Goal: Feedback & Contribution: Leave review/rating

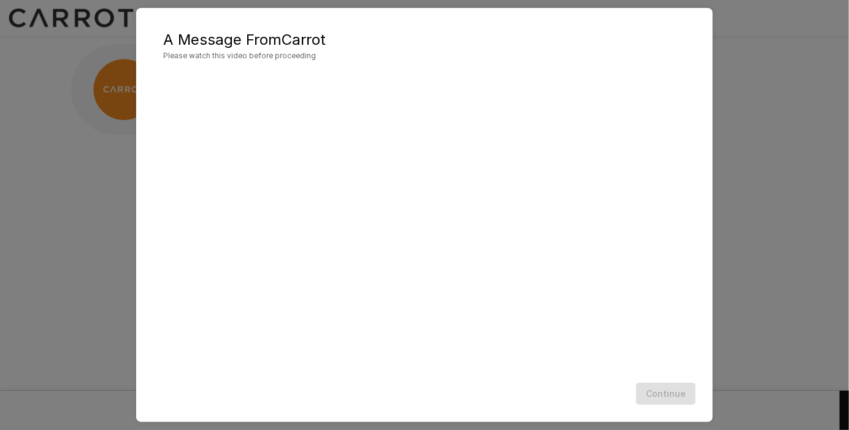
click at [667, 401] on div "Continue" at bounding box center [425, 394] width 552 height 33
click at [654, 398] on button "Continue" at bounding box center [666, 394] width 60 height 23
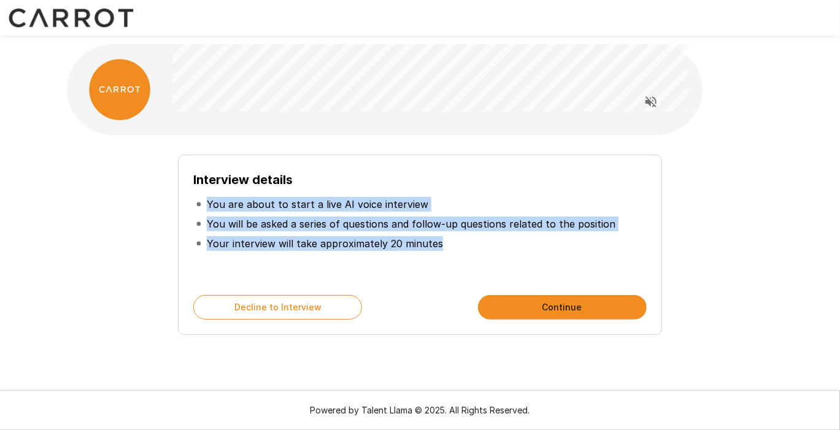
drag, startPoint x: 444, startPoint y: 245, endPoint x: 204, endPoint y: 204, distance: 242.8
click at [204, 204] on ul "You are about to start a live AI voice interview You will be asked a series of …" at bounding box center [419, 224] width 453 height 69
drag, startPoint x: 523, startPoint y: 265, endPoint x: 516, endPoint y: 264, distance: 6.8
click at [523, 264] on div "Interview details You are about to start a live AI voice interview You will be …" at bounding box center [419, 225] width 453 height 110
click at [486, 257] on ul "You are about to start a live AI voice interview You will be asked a series of …" at bounding box center [419, 224] width 453 height 69
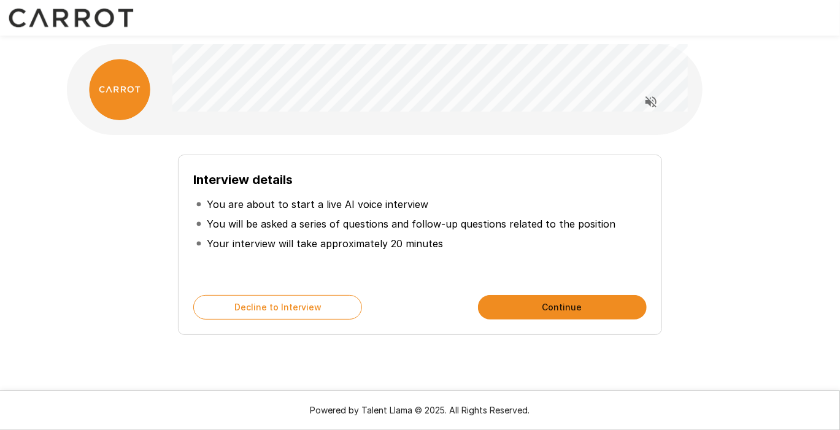
scroll to position [7, 0]
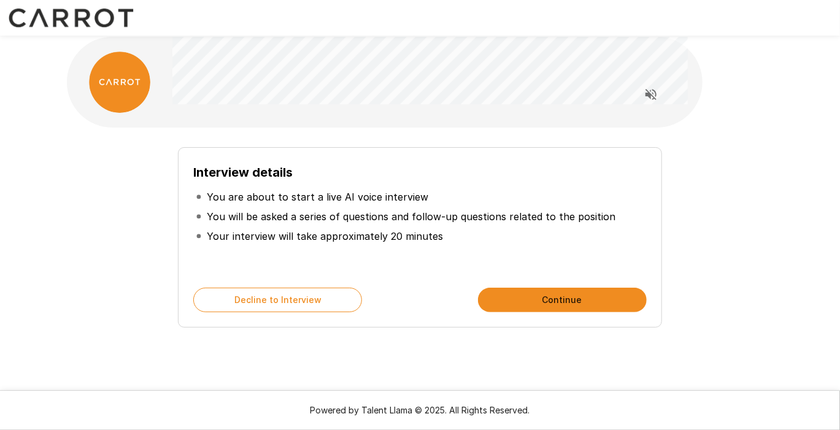
click at [437, 230] on li "Your interview will take approximately 20 minutes" at bounding box center [419, 236] width 453 height 20
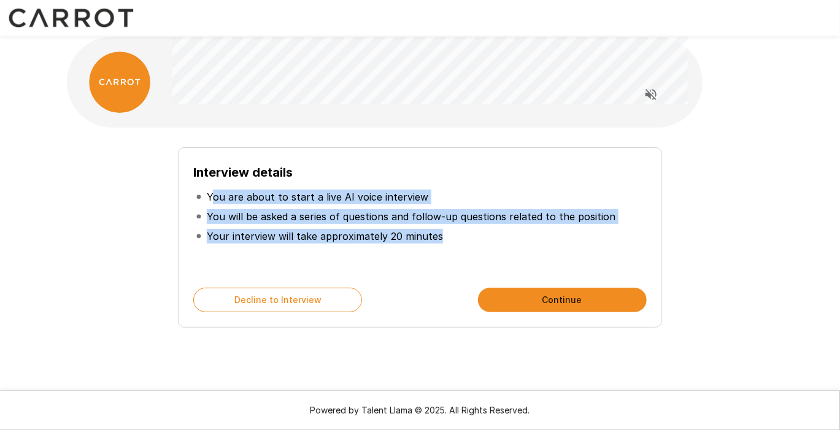
drag, startPoint x: 435, startPoint y: 239, endPoint x: 211, endPoint y: 190, distance: 229.8
click at [211, 190] on ul "You are about to start a live AI voice interview You will be asked a series of …" at bounding box center [419, 216] width 453 height 69
click at [211, 190] on p "You are about to start a live AI voice interview" at bounding box center [318, 197] width 222 height 15
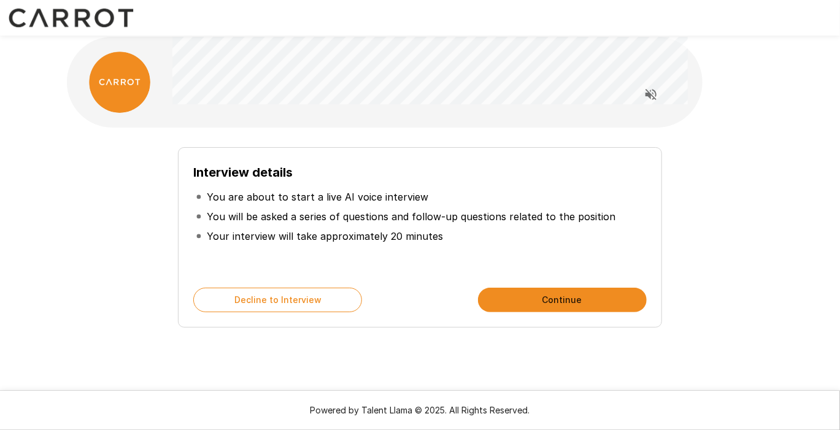
click at [450, 239] on li "Your interview will take approximately 20 minutes" at bounding box center [419, 236] width 453 height 20
click at [645, 96] on icon "Read questions aloud" at bounding box center [651, 94] width 15 height 15
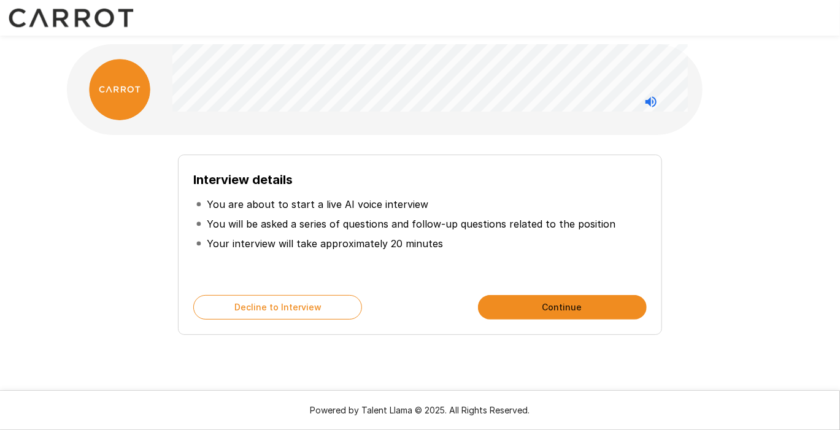
scroll to position [0, 0]
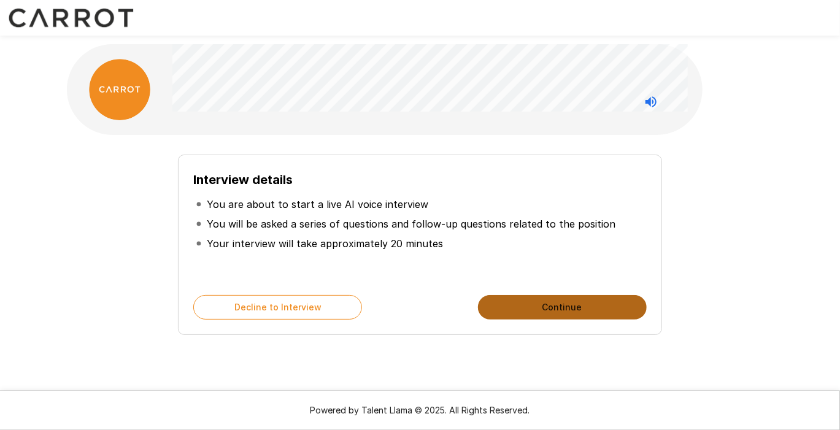
click at [570, 303] on button "Continue" at bounding box center [562, 307] width 169 height 25
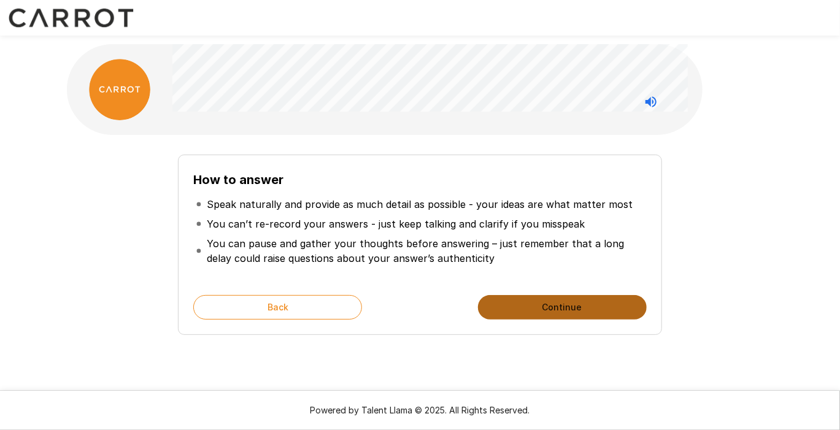
click at [551, 309] on button "Continue" at bounding box center [562, 307] width 169 height 25
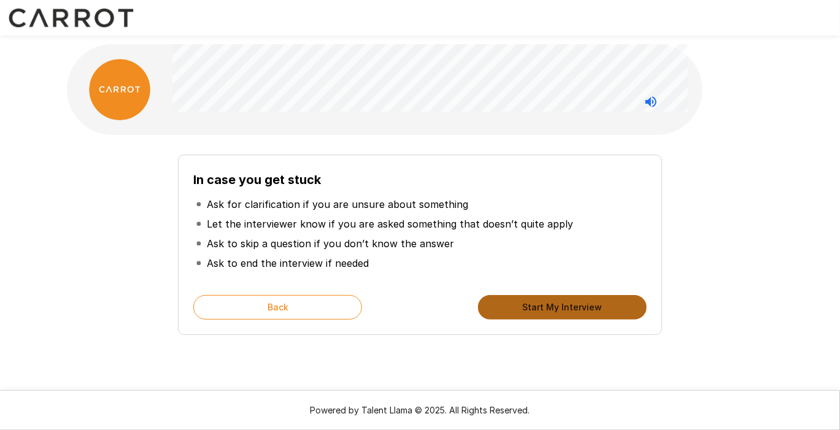
click at [560, 307] on button "Start My Interview" at bounding box center [562, 307] width 169 height 25
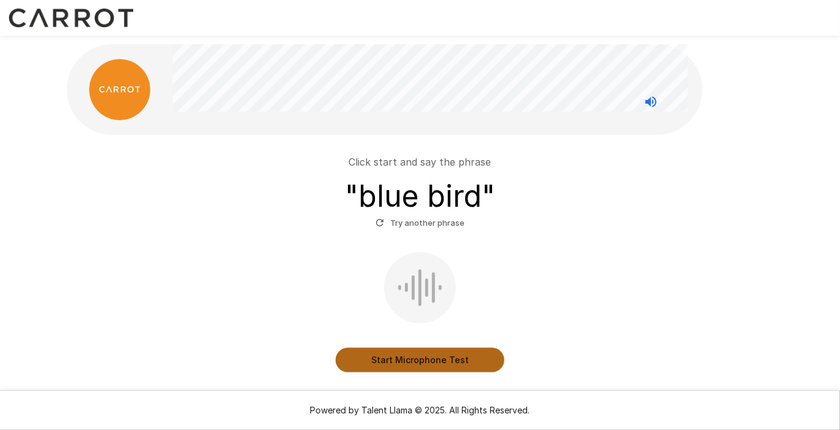
click at [392, 351] on button "Start Microphone Test" at bounding box center [420, 360] width 169 height 25
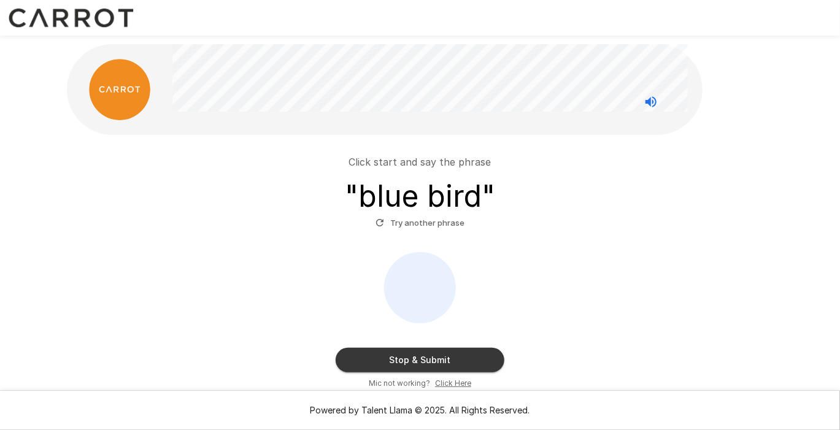
click at [427, 358] on button "Stop & Submit" at bounding box center [420, 360] width 169 height 25
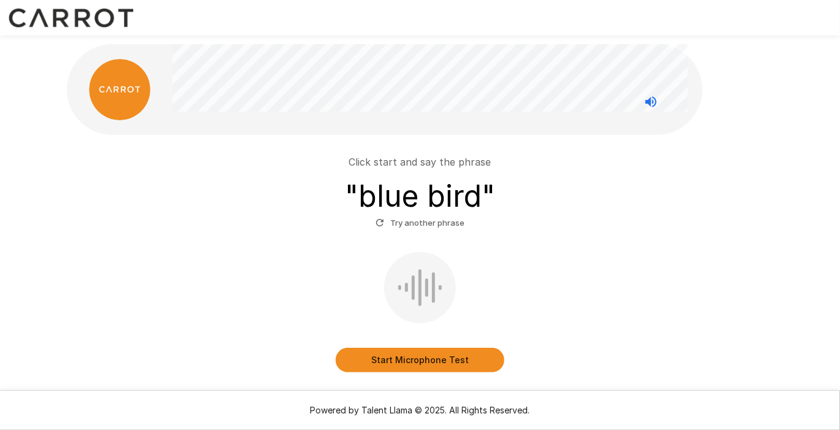
click at [418, 357] on button "Start Microphone Test" at bounding box center [420, 360] width 169 height 25
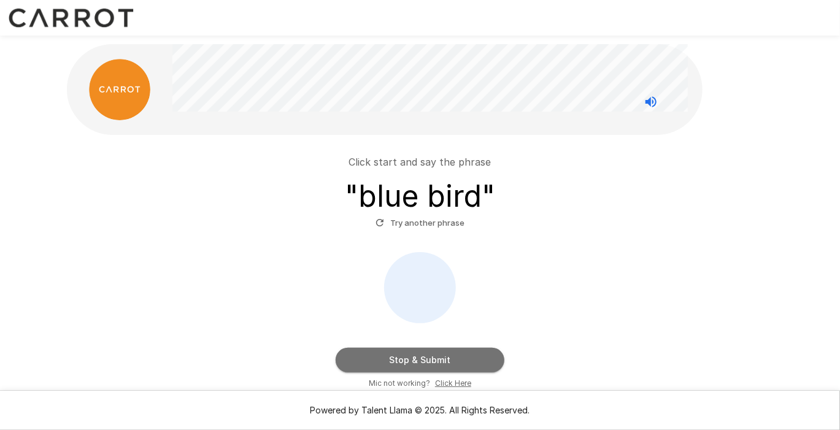
click at [418, 360] on button "Stop & Submit" at bounding box center [420, 360] width 169 height 25
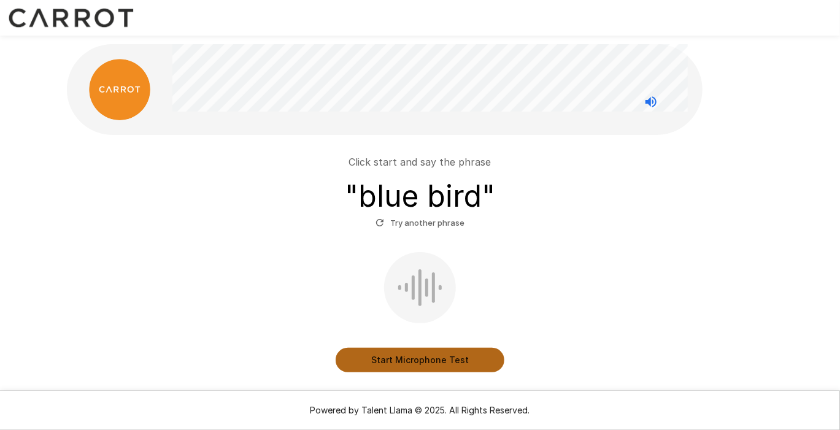
click at [434, 361] on button "Start Microphone Test" at bounding box center [420, 360] width 169 height 25
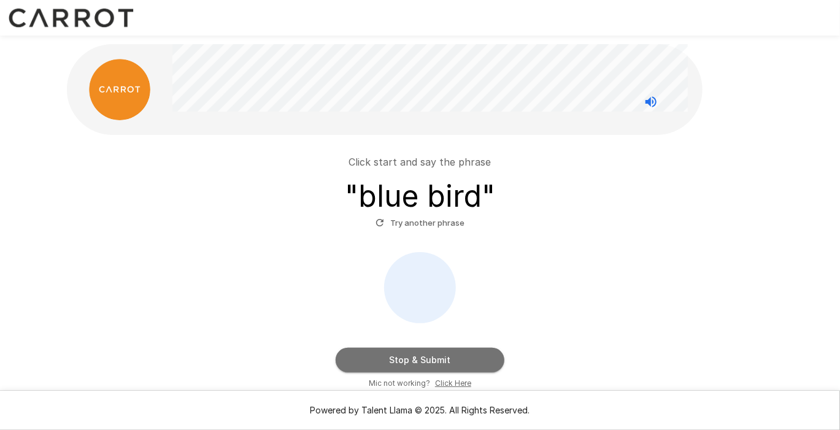
click at [434, 361] on button "Stop & Submit" at bounding box center [420, 360] width 169 height 25
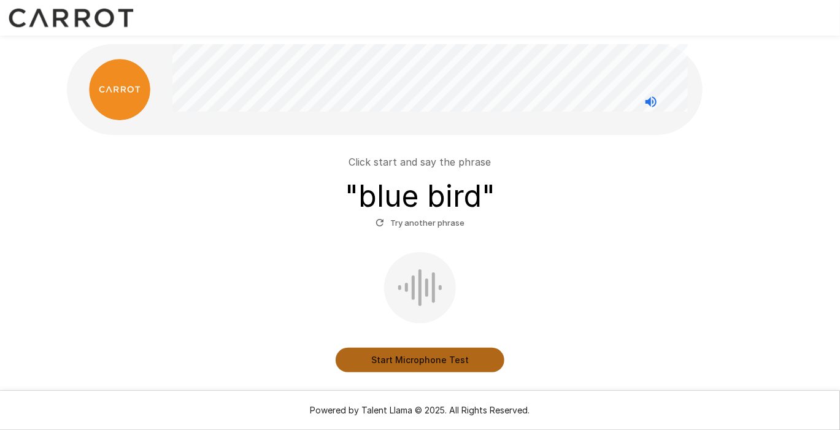
click at [434, 361] on button "Start Microphone Test" at bounding box center [420, 360] width 169 height 25
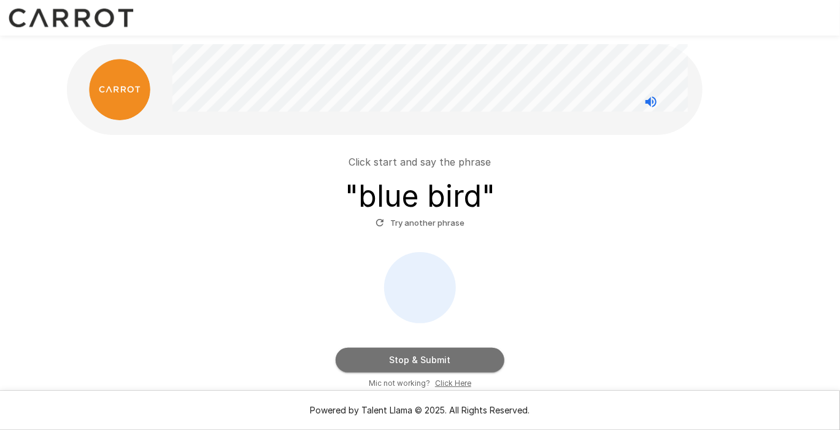
click at [434, 361] on button "Stop & Submit" at bounding box center [420, 360] width 169 height 25
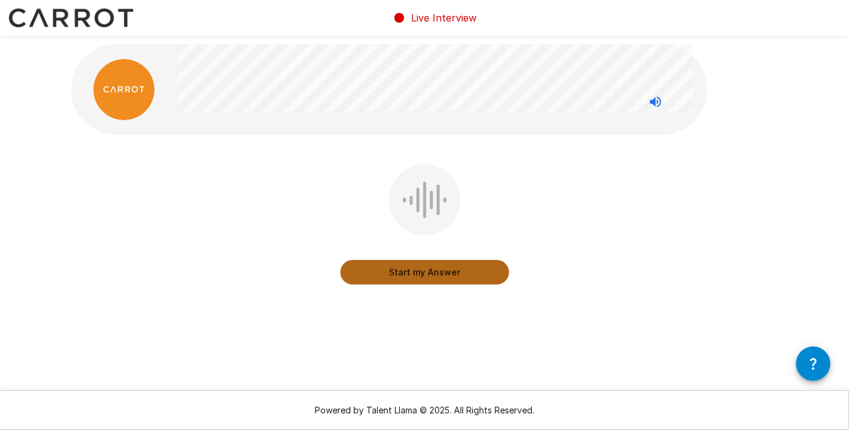
click at [419, 269] on button "Start my Answer" at bounding box center [425, 272] width 169 height 25
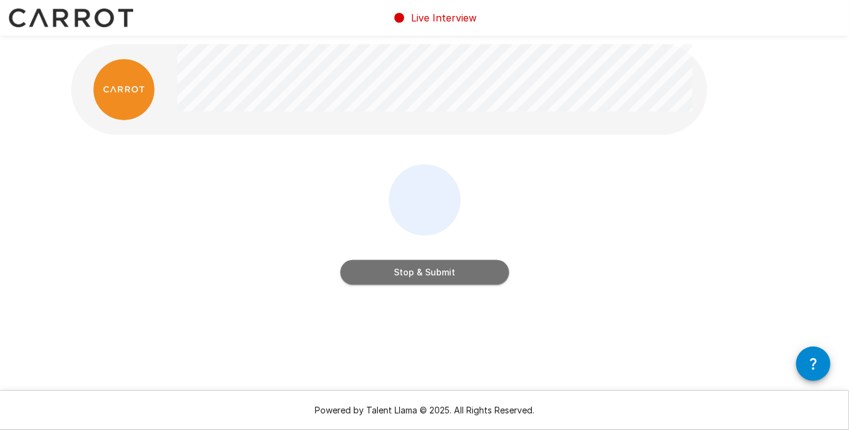
click at [419, 269] on button "Stop & Submit" at bounding box center [425, 272] width 169 height 25
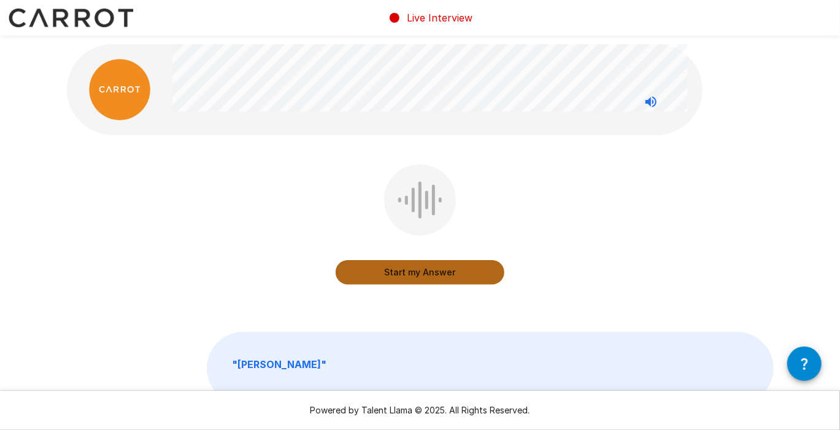
click at [407, 273] on button "Start my Answer" at bounding box center [420, 272] width 169 height 25
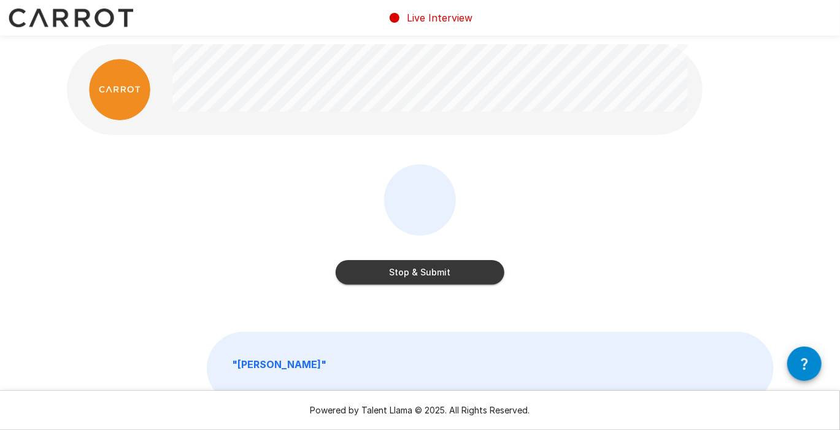
click at [407, 273] on button "Stop & Submit" at bounding box center [420, 272] width 169 height 25
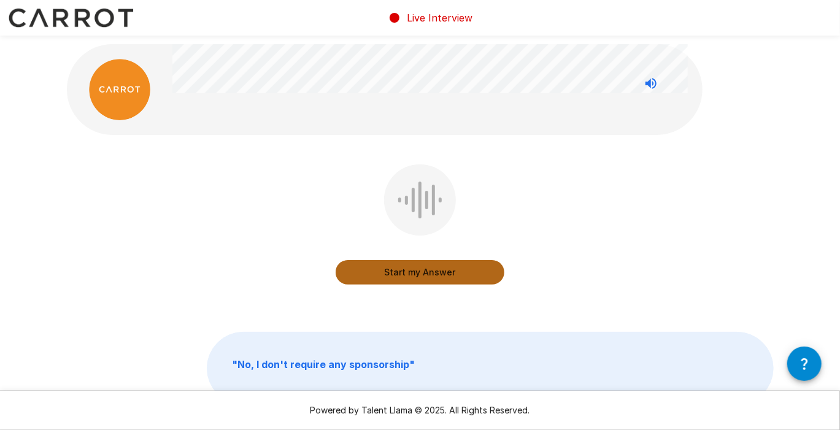
click at [411, 271] on button "Start my Answer" at bounding box center [420, 272] width 169 height 25
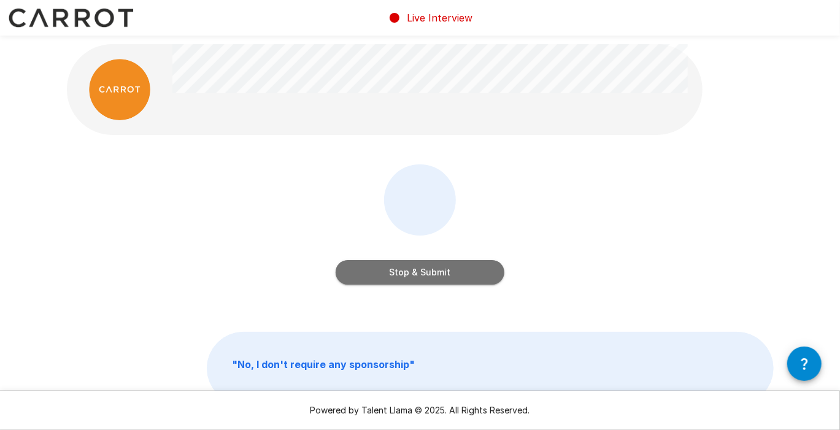
click at [426, 273] on button "Stop & Submit" at bounding box center [420, 272] width 169 height 25
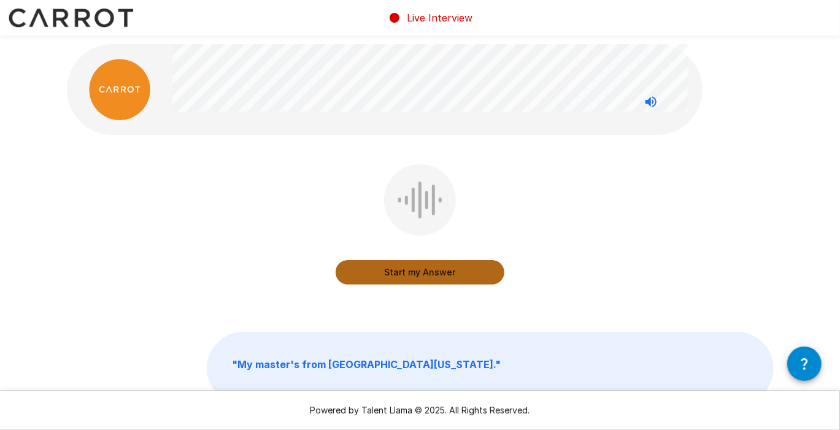
click at [428, 268] on button "Start my Answer" at bounding box center [420, 272] width 169 height 25
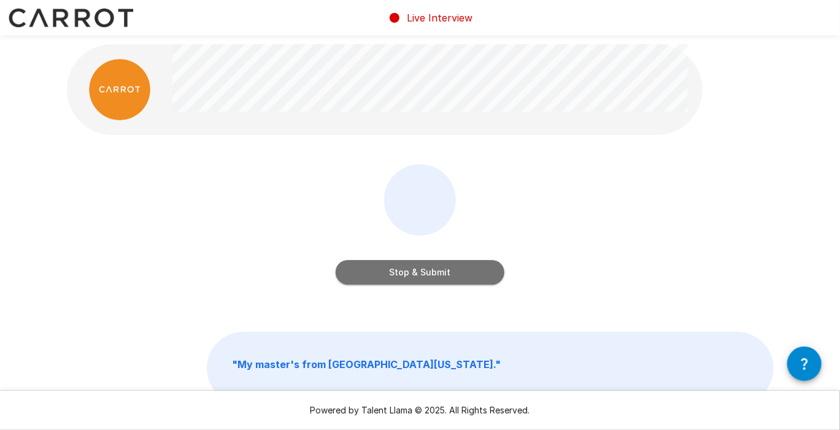
click at [414, 277] on button "Stop & Submit" at bounding box center [420, 272] width 169 height 25
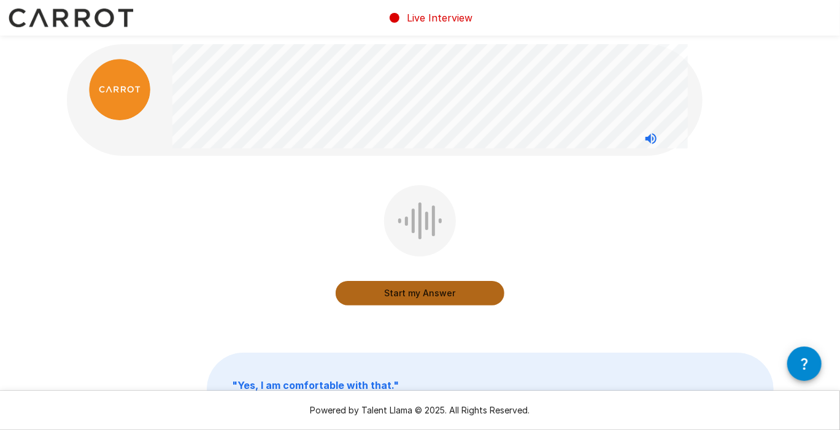
click at [460, 294] on button "Start my Answer" at bounding box center [420, 293] width 169 height 25
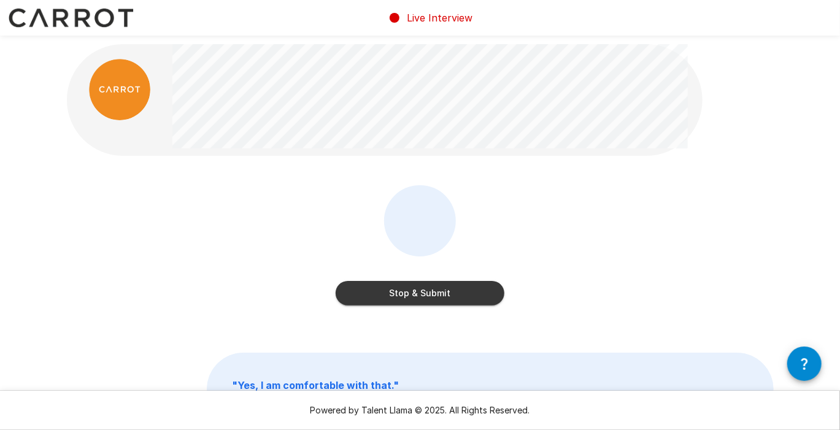
click at [417, 280] on div "Stop & Submit" at bounding box center [420, 281] width 169 height 49
click at [414, 300] on button "Stop & Submit" at bounding box center [420, 293] width 169 height 25
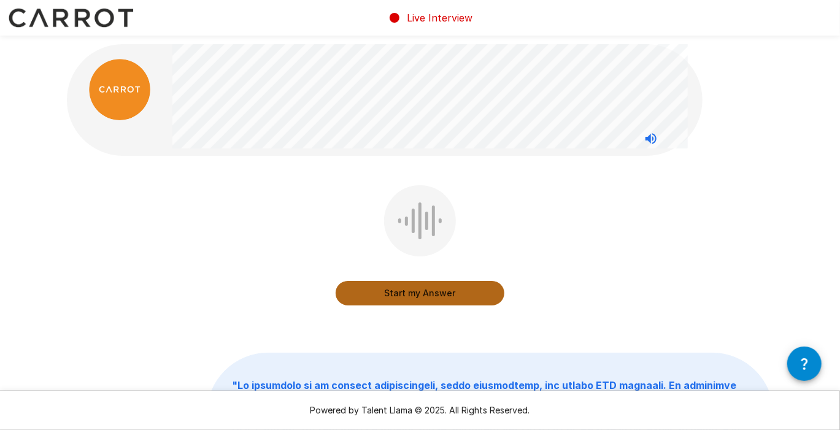
click at [440, 292] on button "Start my Answer" at bounding box center [420, 293] width 169 height 25
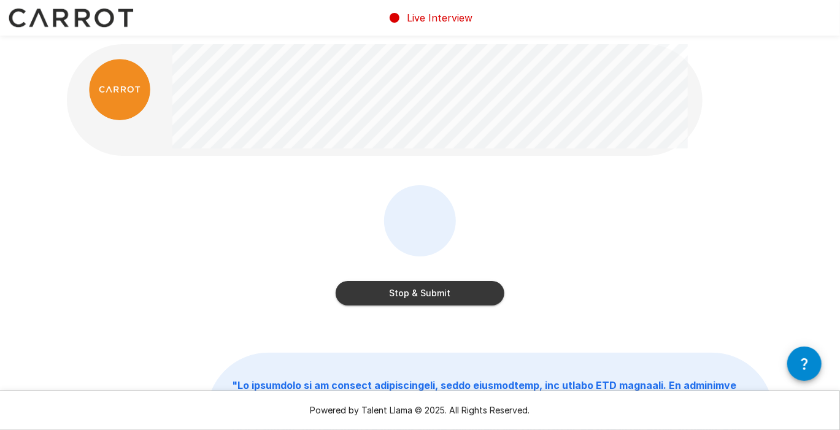
click at [421, 298] on button "Stop & Submit" at bounding box center [420, 293] width 169 height 25
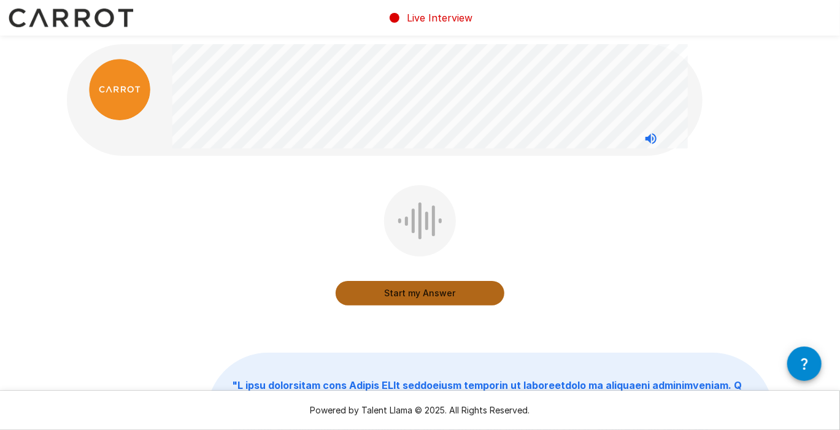
click at [471, 287] on button "Start my Answer" at bounding box center [420, 293] width 169 height 25
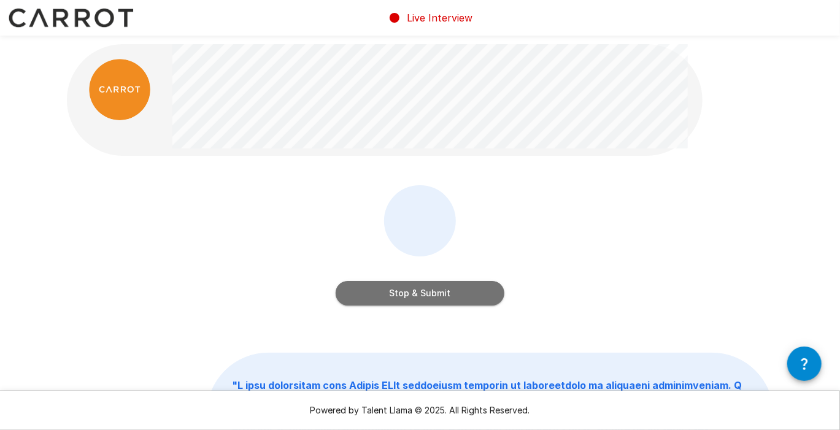
click at [471, 287] on button "Stop & Submit" at bounding box center [420, 293] width 169 height 25
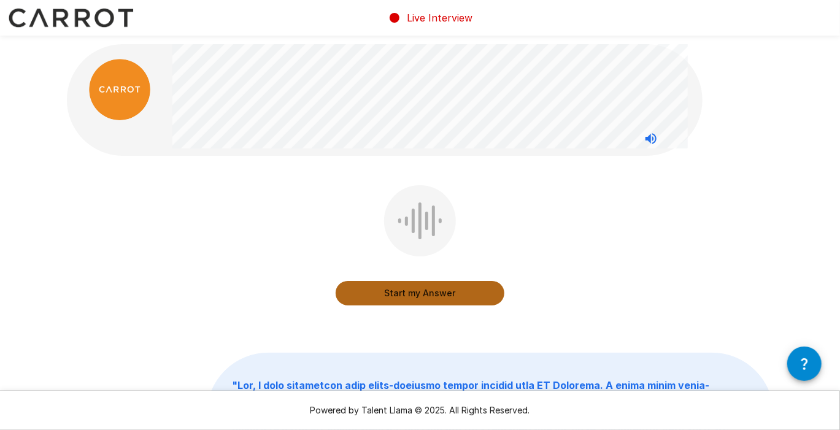
click at [437, 296] on button "Start my Answer" at bounding box center [420, 293] width 169 height 25
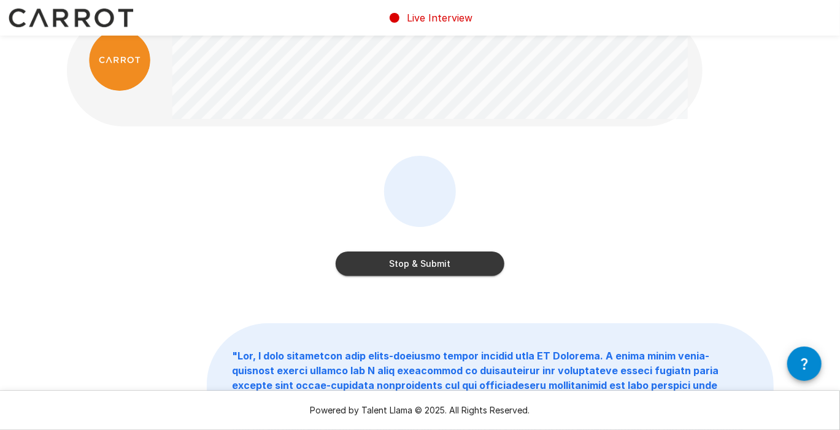
scroll to position [39, 0]
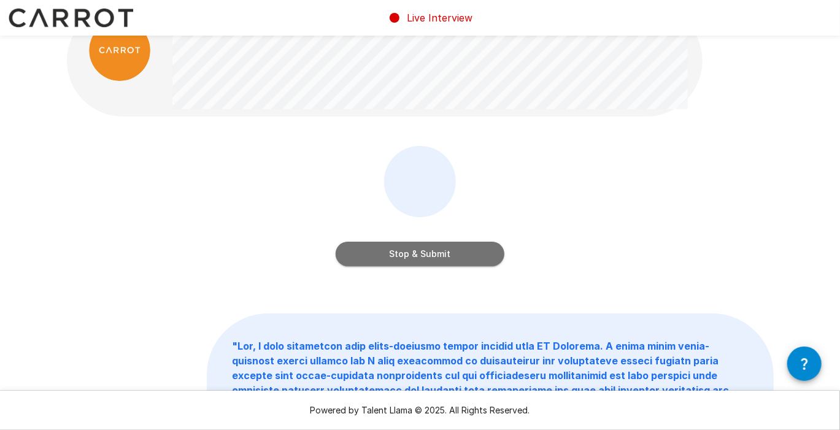
click at [444, 255] on button "Stop & Submit" at bounding box center [420, 254] width 169 height 25
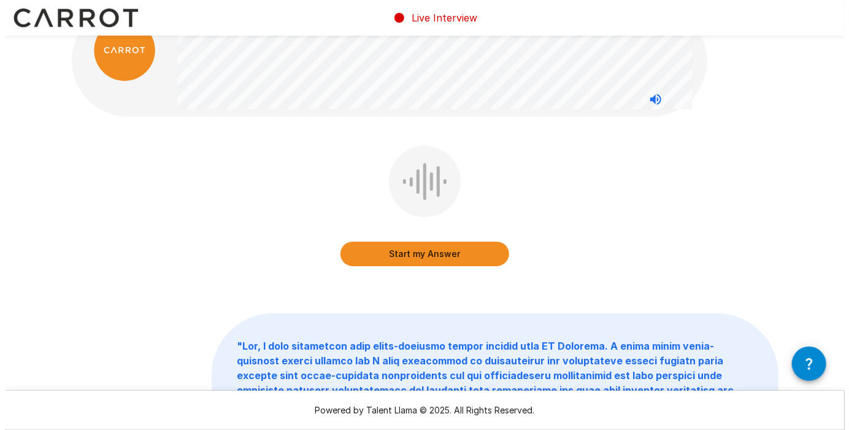
scroll to position [0, 0]
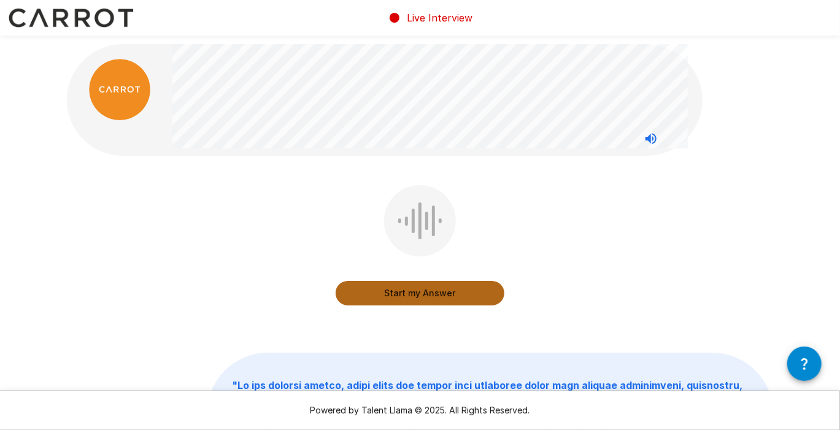
click at [409, 292] on button "Start my Answer" at bounding box center [420, 293] width 169 height 25
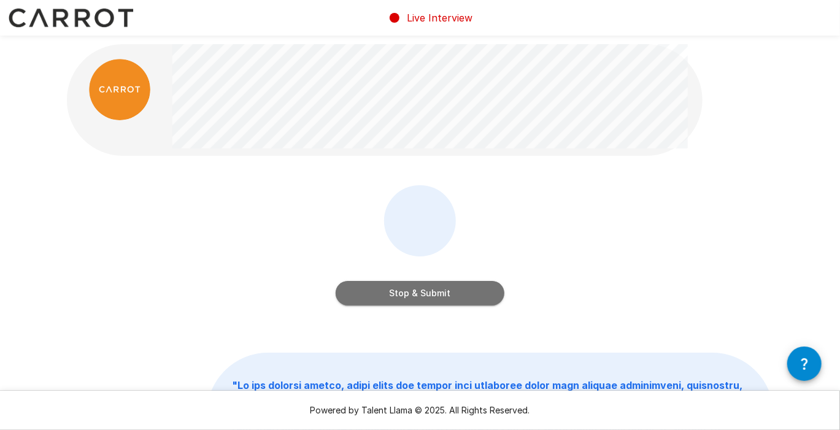
click at [470, 295] on button "Stop & Submit" at bounding box center [420, 293] width 169 height 25
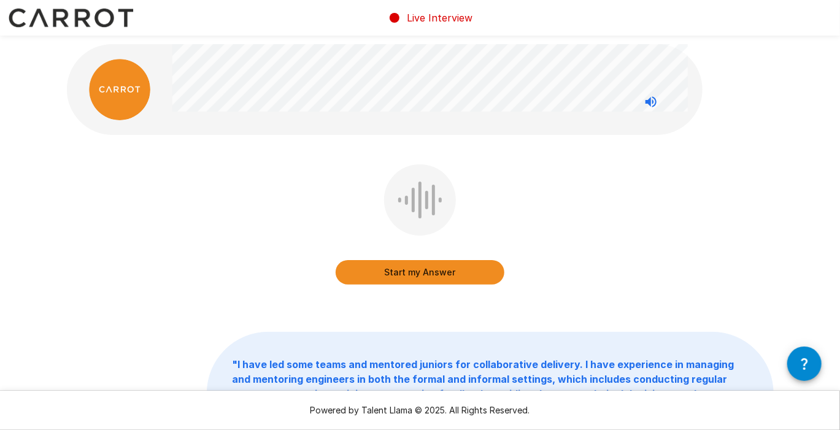
click at [428, 271] on button "Start my Answer" at bounding box center [420, 272] width 169 height 25
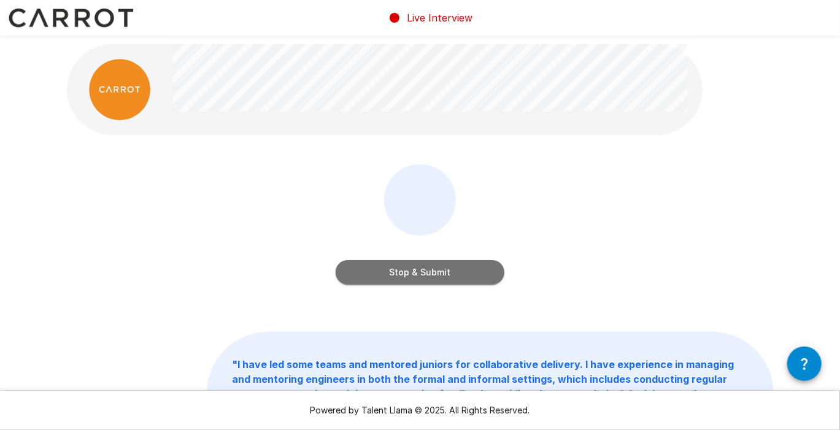
click at [442, 273] on button "Stop & Submit" at bounding box center [420, 272] width 169 height 25
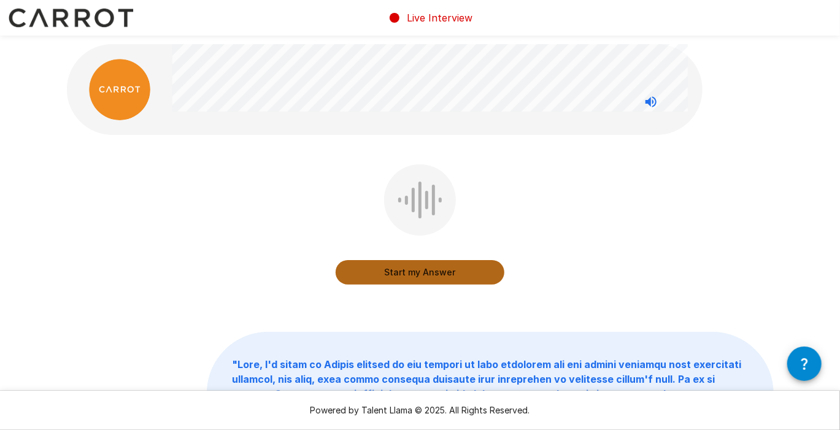
click at [425, 266] on button "Start my Answer" at bounding box center [420, 272] width 169 height 25
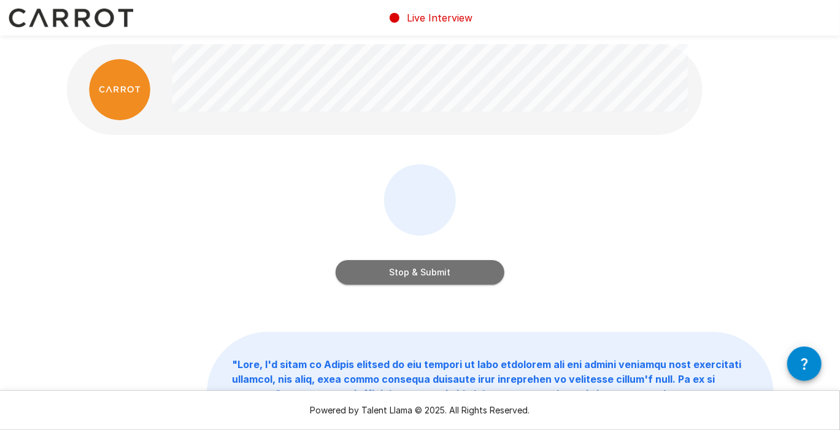
click at [416, 275] on button "Stop & Submit" at bounding box center [420, 272] width 169 height 25
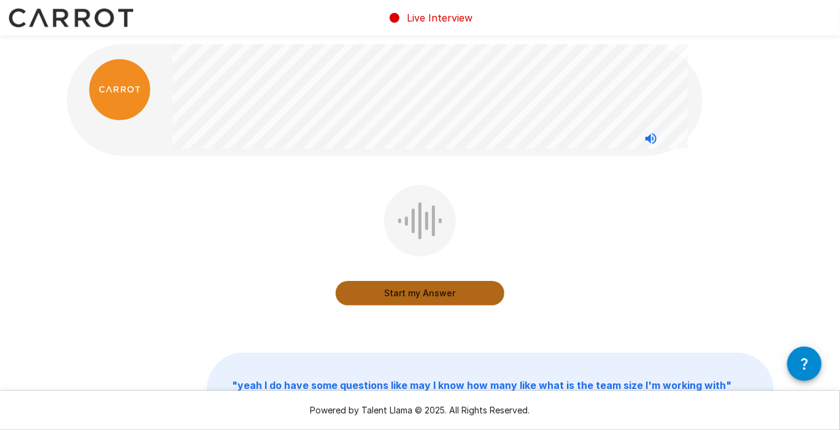
click at [429, 301] on button "Start my Answer" at bounding box center [420, 293] width 169 height 25
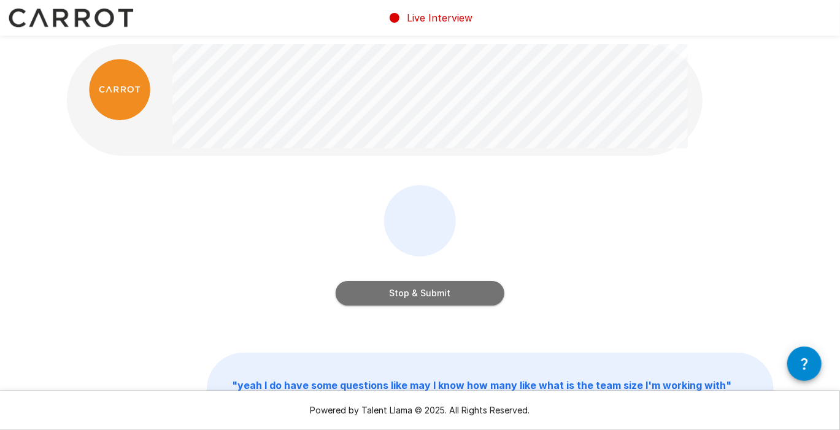
click at [427, 293] on button "Stop & Submit" at bounding box center [420, 293] width 169 height 25
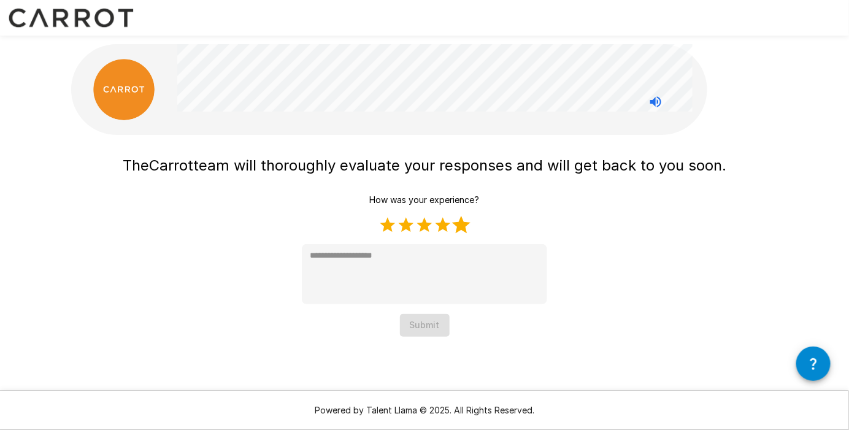
click at [462, 230] on label "5 Stars" at bounding box center [461, 225] width 18 height 18
type textarea "*"
click at [425, 328] on button "Submit" at bounding box center [425, 325] width 50 height 23
